Goal: Information Seeking & Learning: Learn about a topic

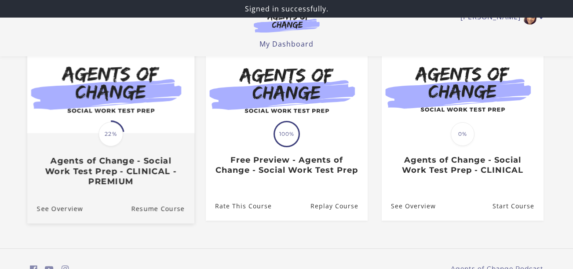
click at [124, 127] on div "Translation missing: en.liquid.partials.dashboard_course_card.progress_descript…" at bounding box center [110, 134] width 27 height 27
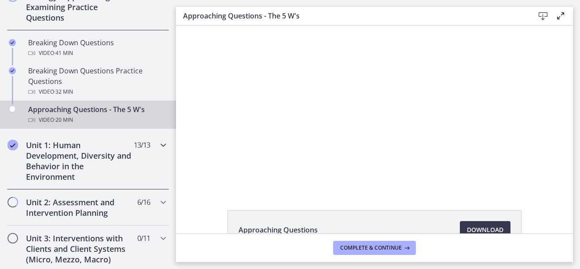
scroll to position [132, 0]
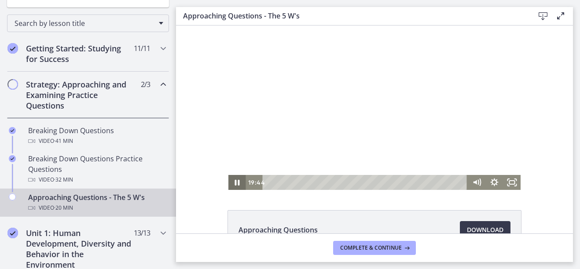
click at [238, 181] on icon "Pause" at bounding box center [237, 182] width 18 height 15
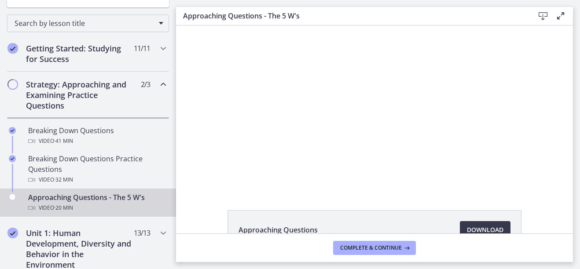
click at [18, 87] on div "Strategy: Approaching and Examining Practice Questions 2 / 3 Completed" at bounding box center [88, 95] width 162 height 47
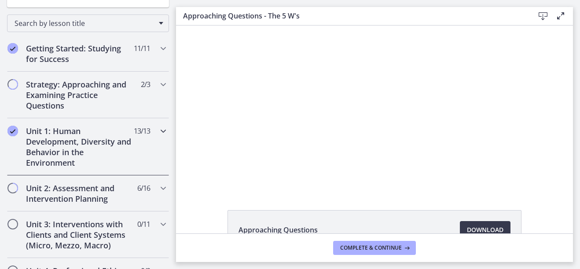
click at [67, 143] on h2 "Unit 1: Human Development, Diversity and Behavior in the Environment" at bounding box center [79, 147] width 107 height 42
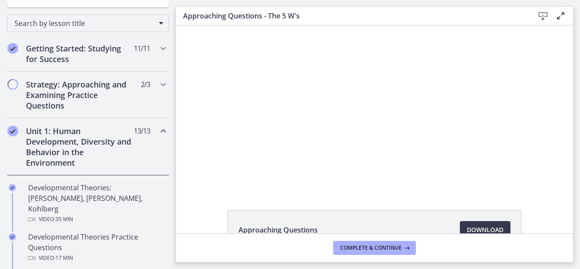
click at [50, 144] on h2 "Unit 1: Human Development, Diversity and Behavior in the Environment" at bounding box center [79, 147] width 107 height 42
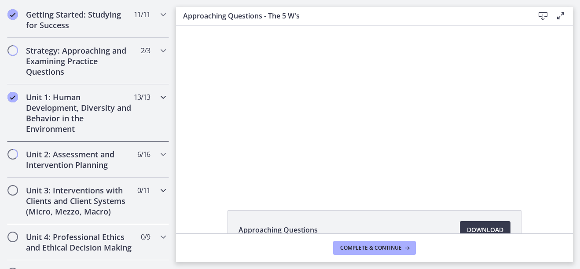
scroll to position [176, 0]
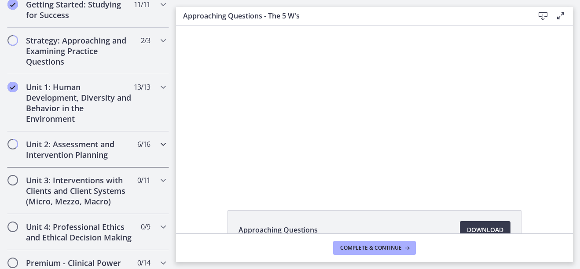
click at [73, 158] on h2 "Unit 2: Assessment and Intervention Planning" at bounding box center [79, 149] width 107 height 21
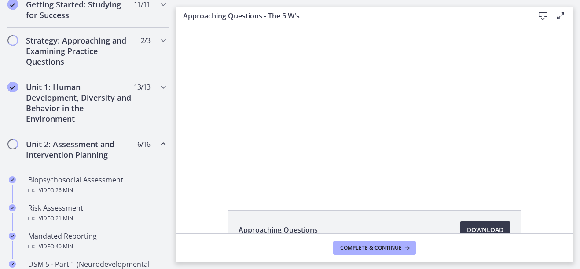
click at [75, 155] on h2 "Unit 2: Assessment and Intervention Planning" at bounding box center [79, 149] width 107 height 21
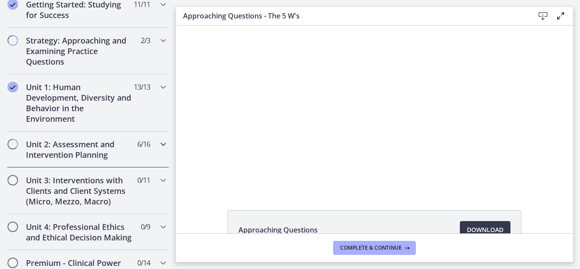
click at [75, 155] on h2 "Unit 2: Assessment and Intervention Planning" at bounding box center [79, 149] width 107 height 21
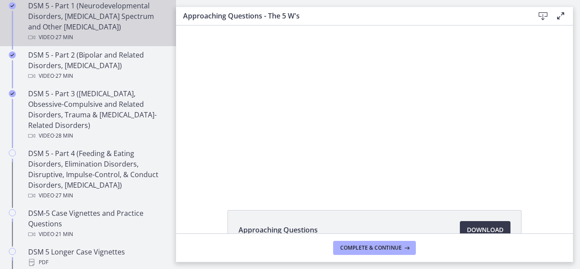
scroll to position [440, 0]
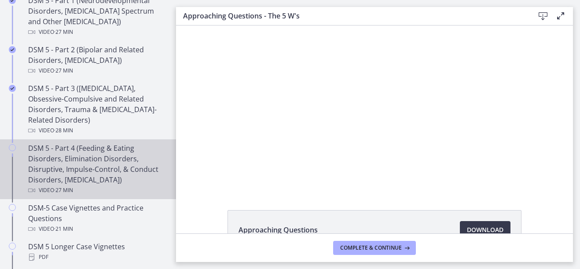
click at [93, 152] on div "DSM 5 - Part 4 (Feeding & Eating Disorders, Elimination Disorders, Disruptive, …" at bounding box center [96, 169] width 137 height 53
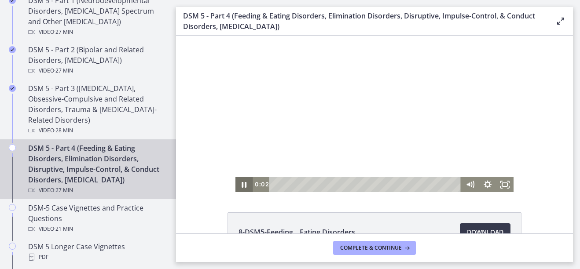
click at [242, 184] on icon "Pause" at bounding box center [244, 185] width 5 height 6
